Goal: Task Accomplishment & Management: Complete application form

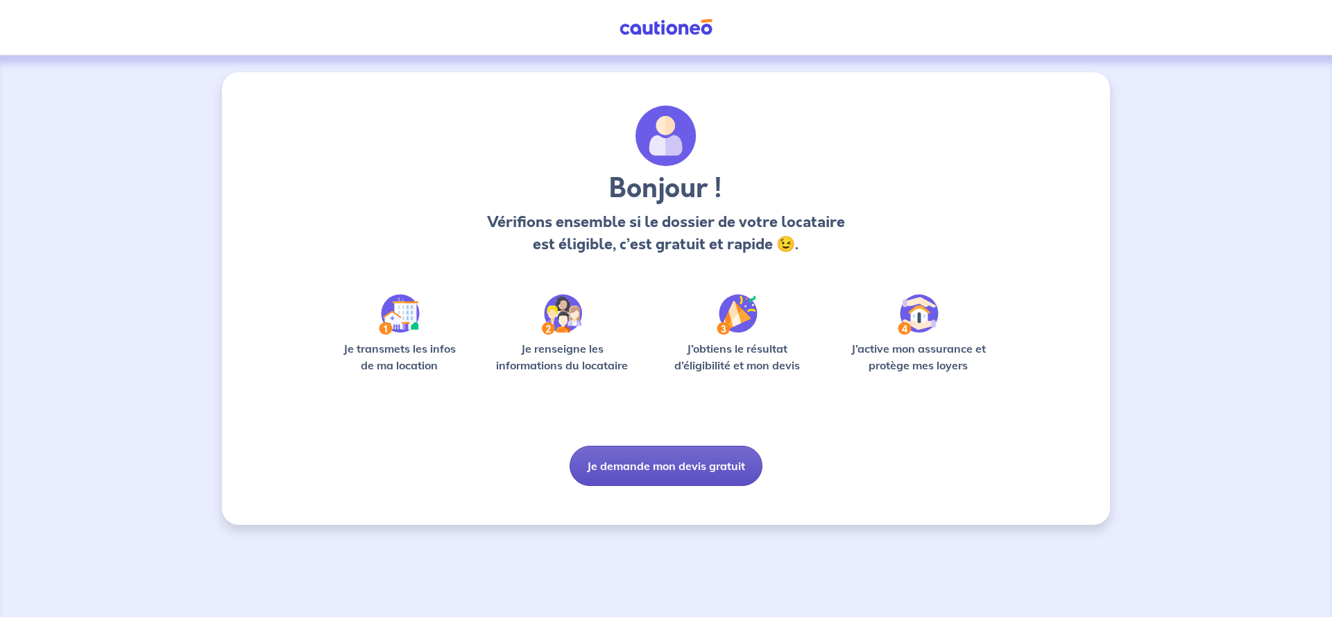
click at [631, 465] on button "Je demande mon devis gratuit" at bounding box center [666, 466] width 193 height 40
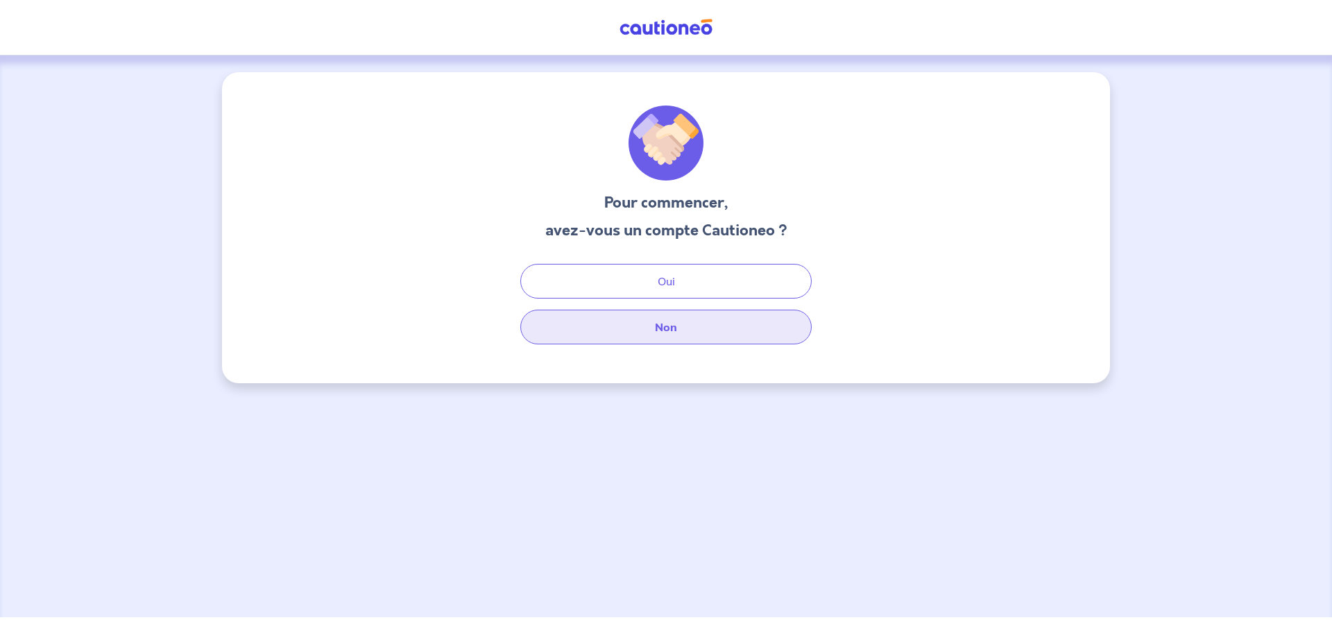
click at [668, 339] on button "Non" at bounding box center [665, 327] width 291 height 35
